Goal: Navigation & Orientation: Find specific page/section

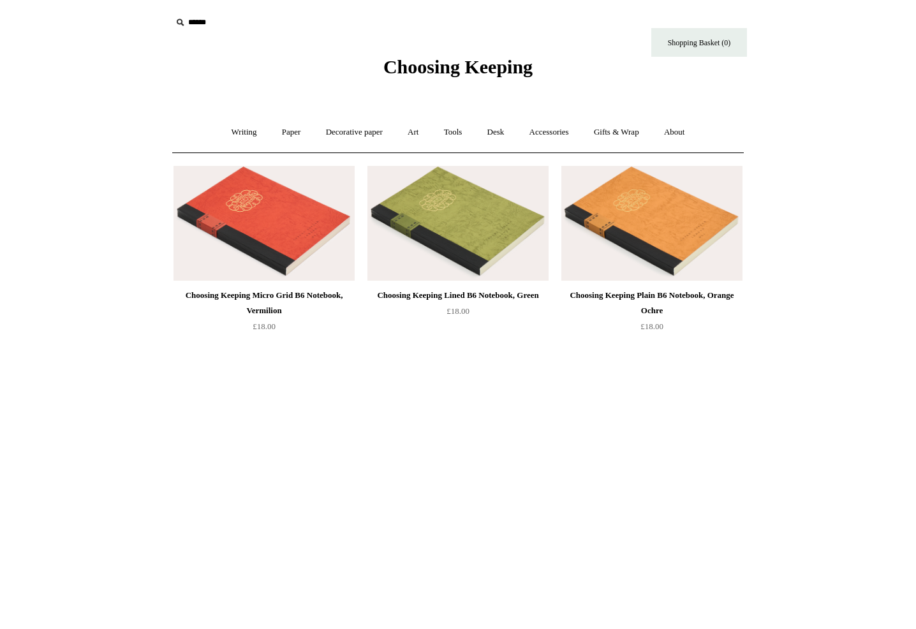
scroll to position [3, 0]
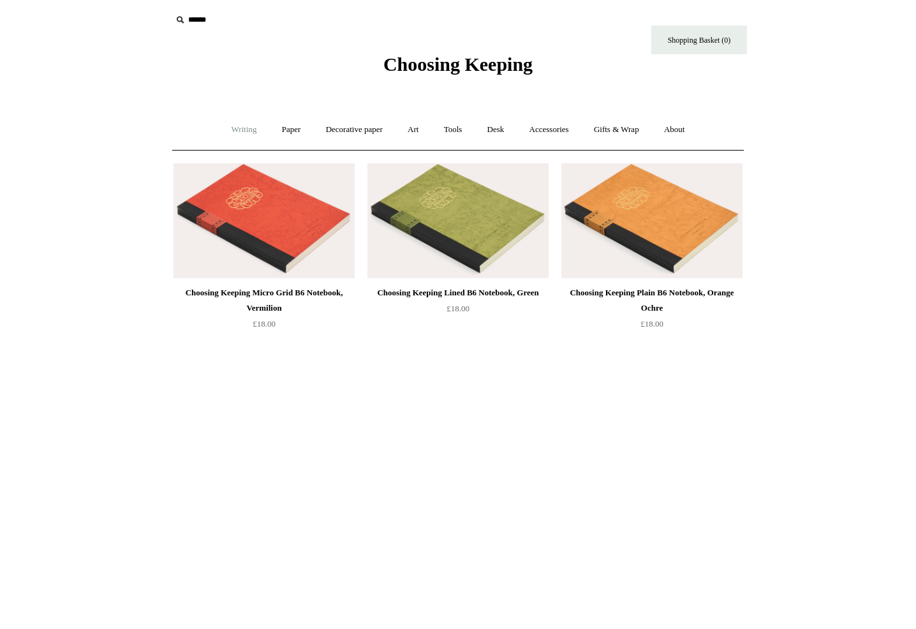
click at [231, 126] on link "Writing +" at bounding box center [244, 130] width 48 height 34
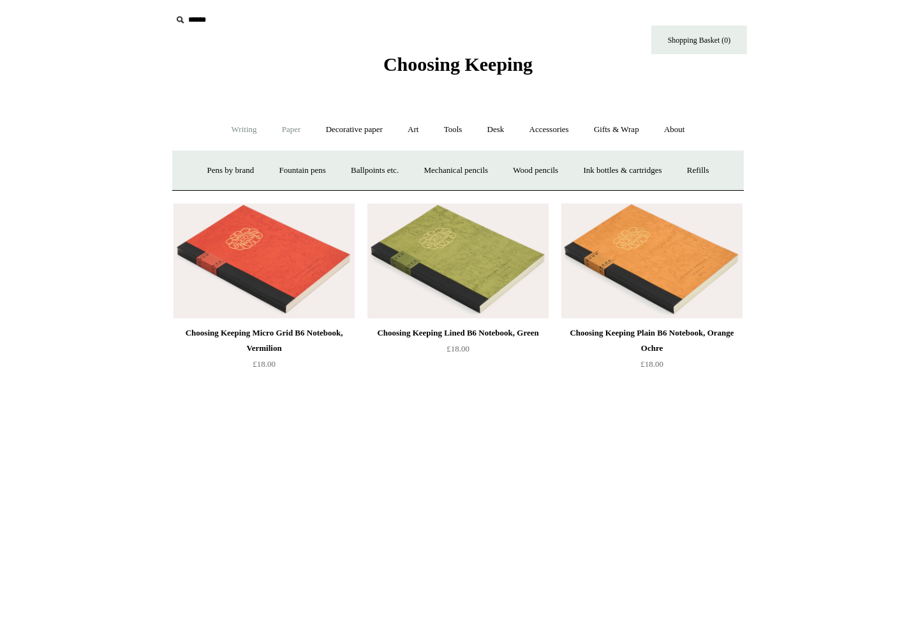
click at [284, 127] on link "Paper +" at bounding box center [291, 130] width 42 height 34
click at [275, 168] on link "Notebooks +" at bounding box center [279, 171] width 59 height 34
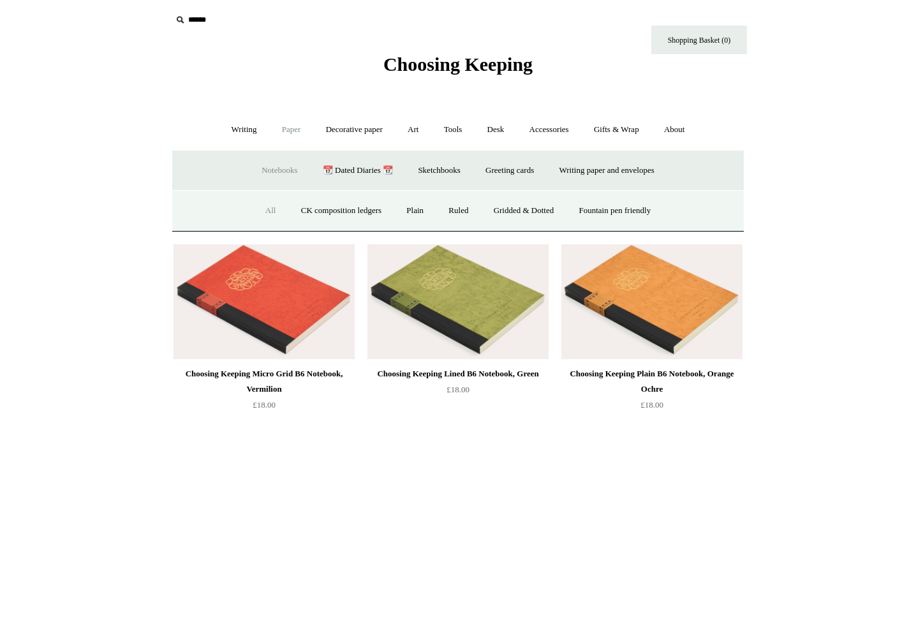
click at [255, 210] on link "All" at bounding box center [271, 211] width 34 height 34
click at [261, 207] on link "All" at bounding box center [271, 211] width 34 height 34
click at [344, 129] on link "Decorative paper +" at bounding box center [354, 130] width 80 height 34
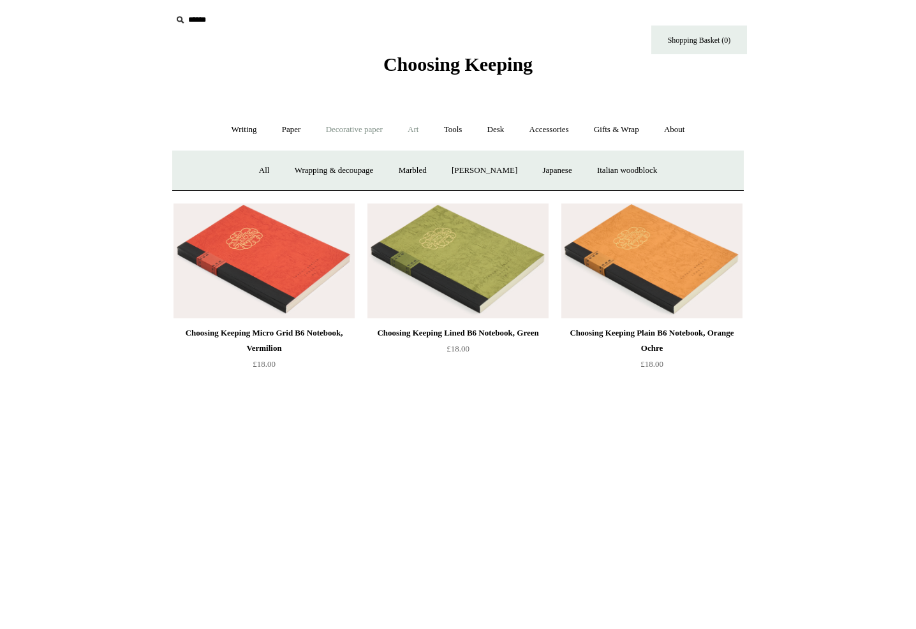
click at [411, 136] on link "Art +" at bounding box center [413, 130] width 34 height 34
click at [464, 61] on span "Choosing Keeping" at bounding box center [457, 64] width 149 height 21
click at [472, 71] on span "Choosing Keeping" at bounding box center [457, 64] width 149 height 21
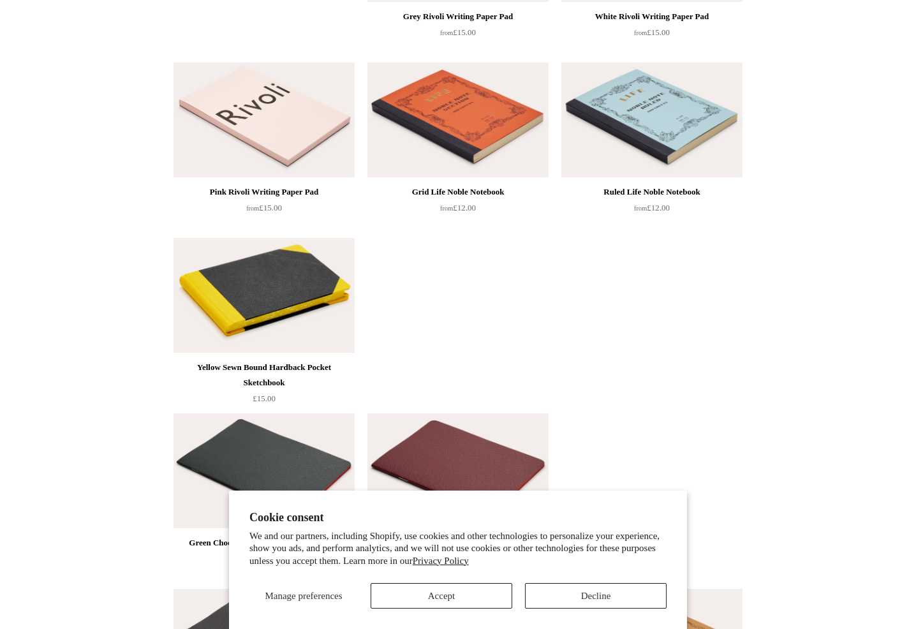
scroll to position [2007, 0]
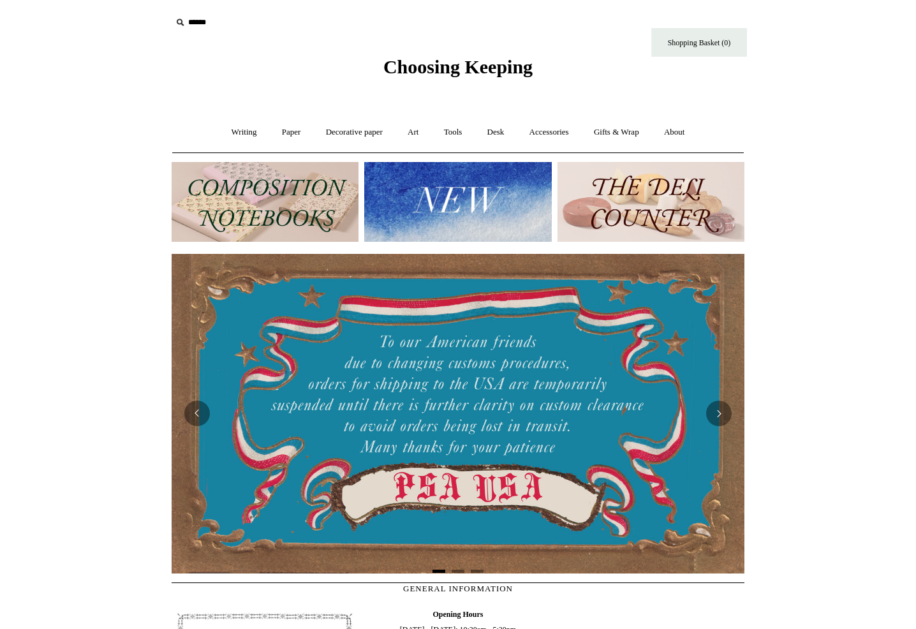
click at [557, 582] on div at bounding box center [458, 413] width 573 height 338
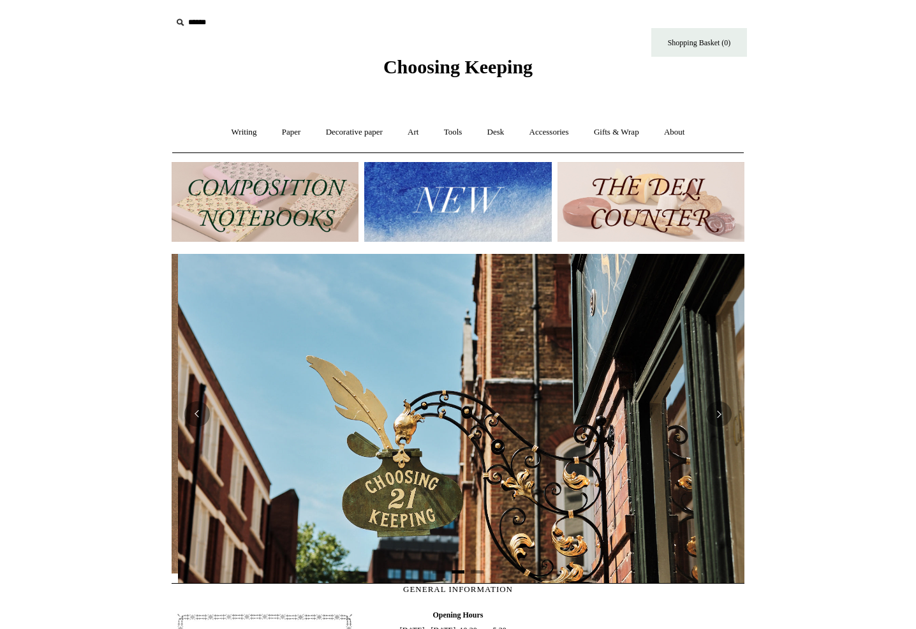
scroll to position [0, 573]
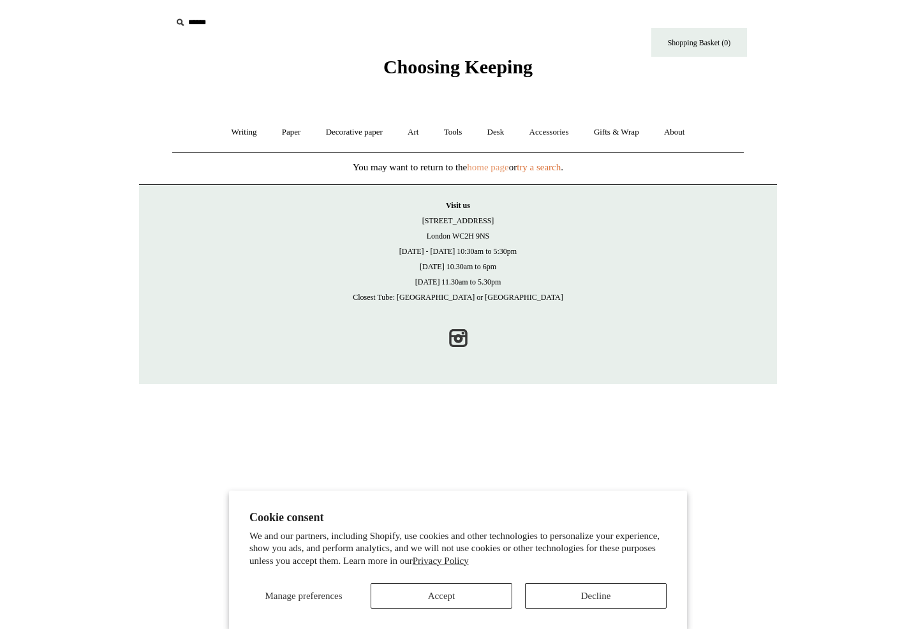
click at [484, 168] on link "home page" at bounding box center [487, 167] width 41 height 10
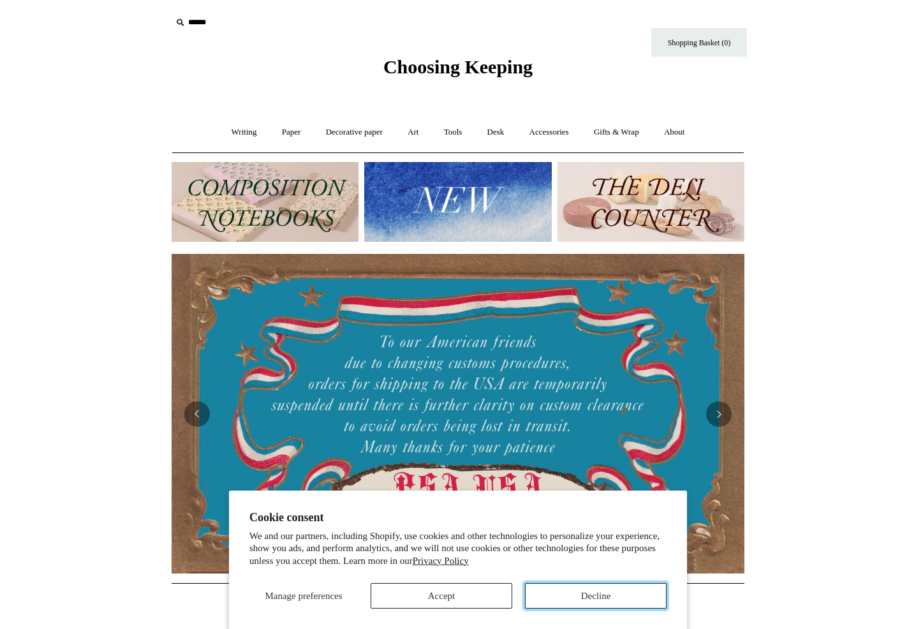
click at [606, 593] on button "Decline" at bounding box center [596, 596] width 142 height 26
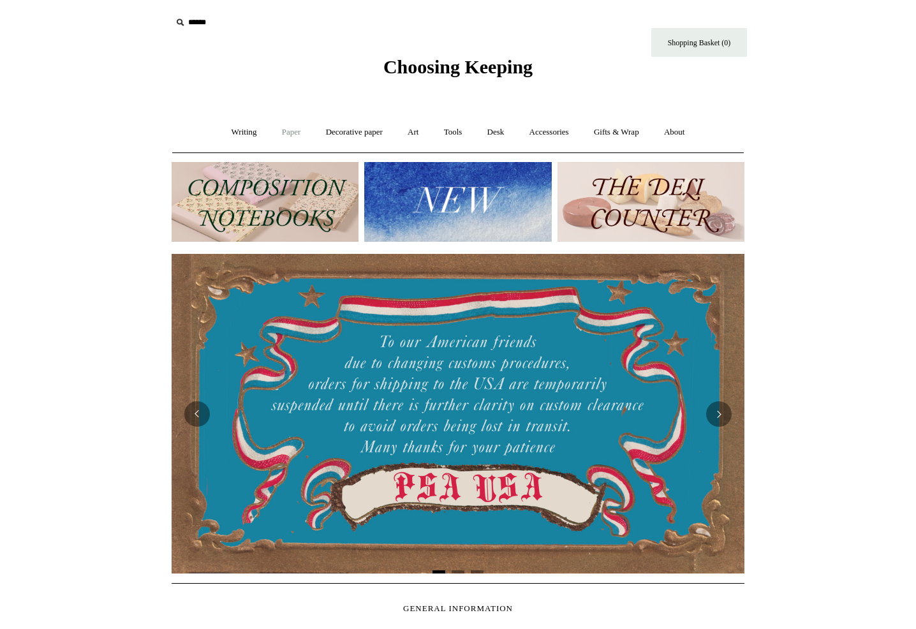
click at [284, 133] on link "Paper +" at bounding box center [291, 132] width 42 height 34
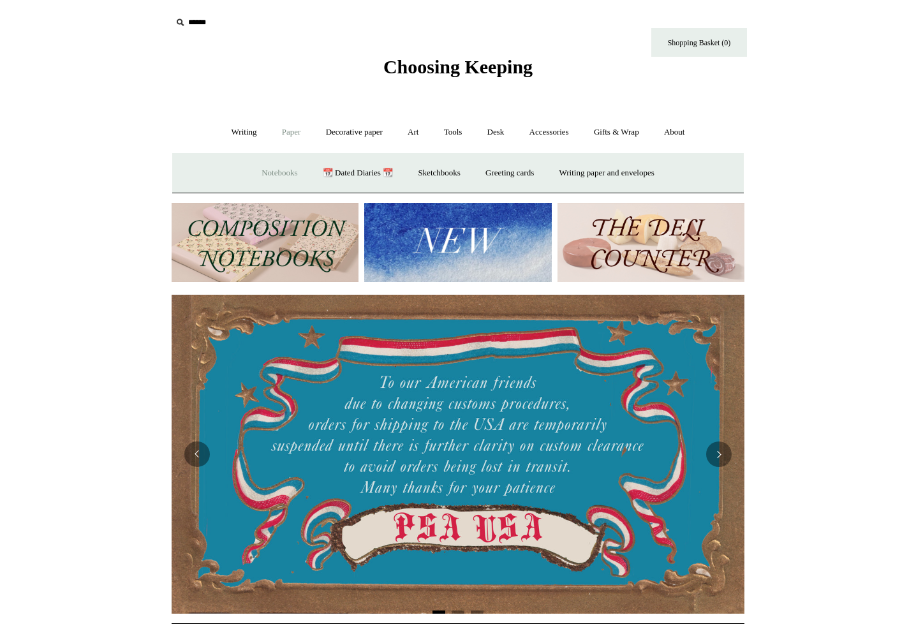
click at [267, 168] on link "Notebooks +" at bounding box center [279, 173] width 59 height 34
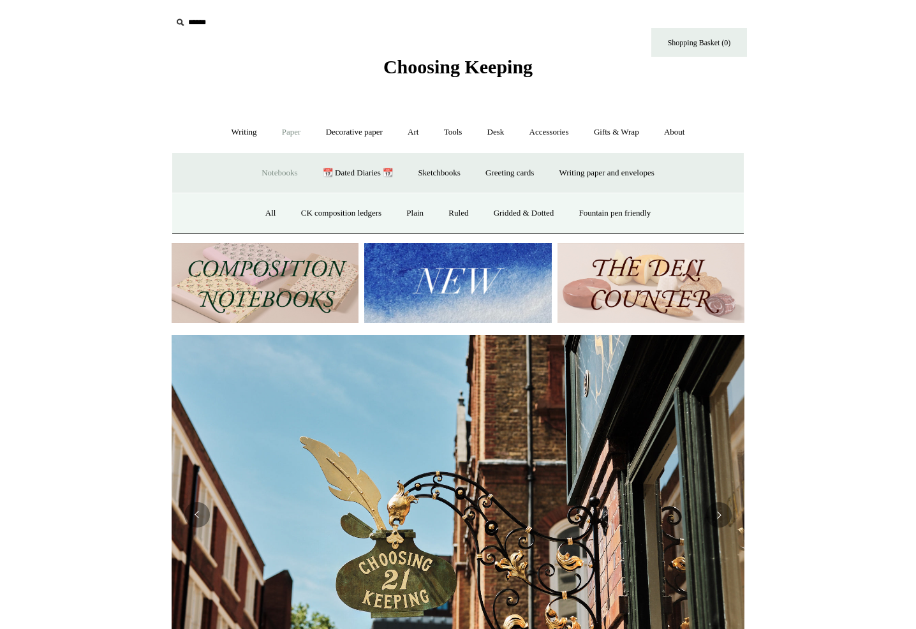
scroll to position [0, 573]
click at [267, 212] on link "All" at bounding box center [271, 213] width 34 height 34
